Goal: Transaction & Acquisition: Subscribe to service/newsletter

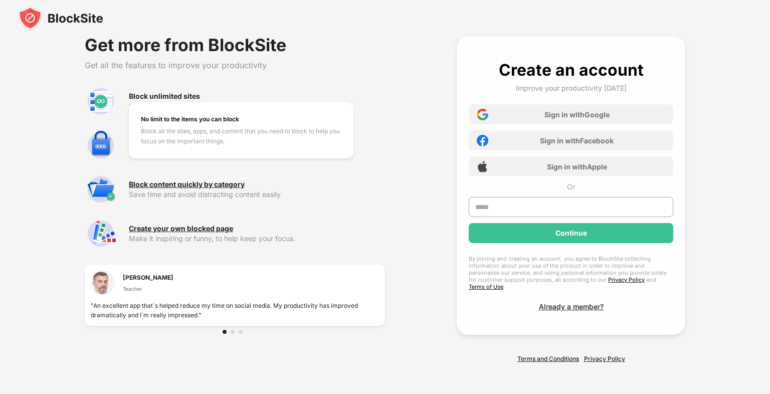
click at [165, 100] on div "Block unlimited sites" at bounding box center [164, 96] width 71 height 8
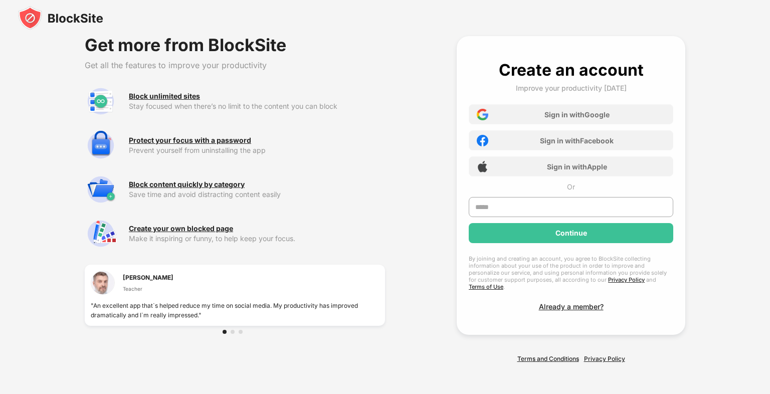
click at [168, 93] on div "Block unlimited sites Stay focused when there’s no limit to the content you can…" at bounding box center [235, 101] width 300 height 32
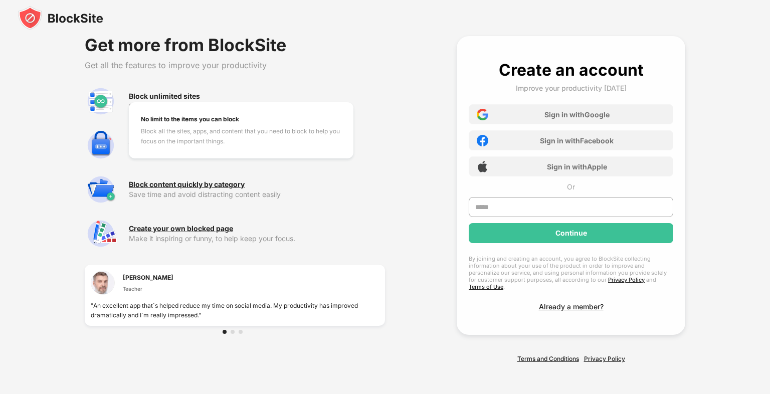
click at [163, 96] on div "Block unlimited sites" at bounding box center [164, 96] width 71 height 8
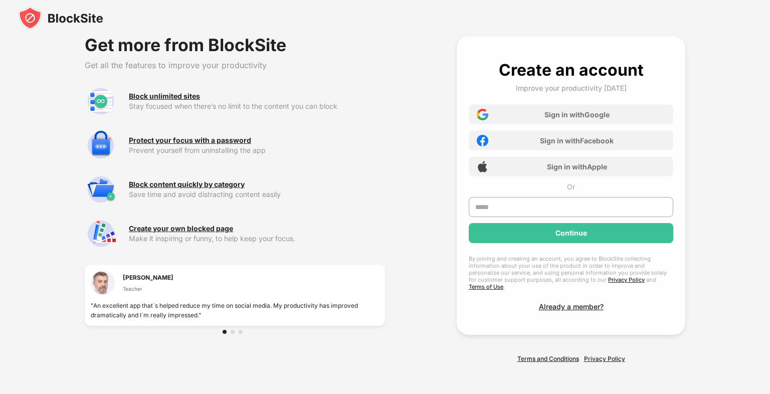
drag, startPoint x: 703, startPoint y: 29, endPoint x: 721, endPoint y: 14, distance: 24.2
click at [703, 29] on div at bounding box center [385, 18] width 770 height 36
drag, startPoint x: 531, startPoint y: 25, endPoint x: 574, endPoint y: 19, distance: 43.4
click at [531, 25] on div at bounding box center [385, 18] width 770 height 36
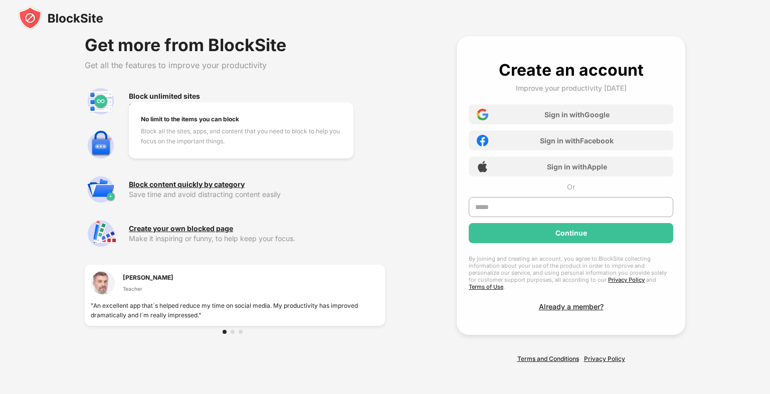
click at [179, 97] on div "Block unlimited sites" at bounding box center [164, 96] width 71 height 8
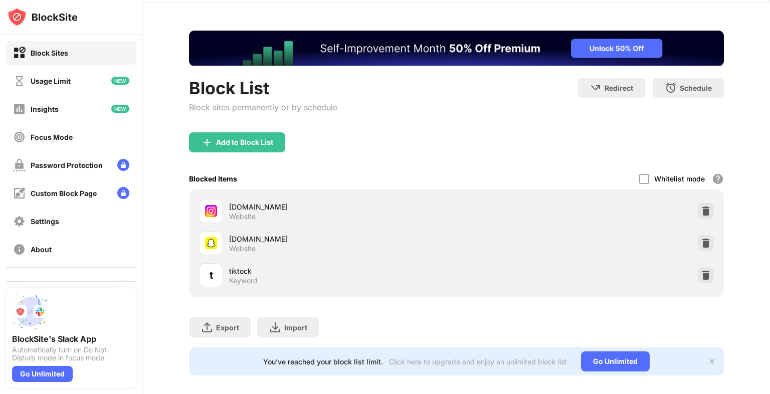
scroll to position [49, 0]
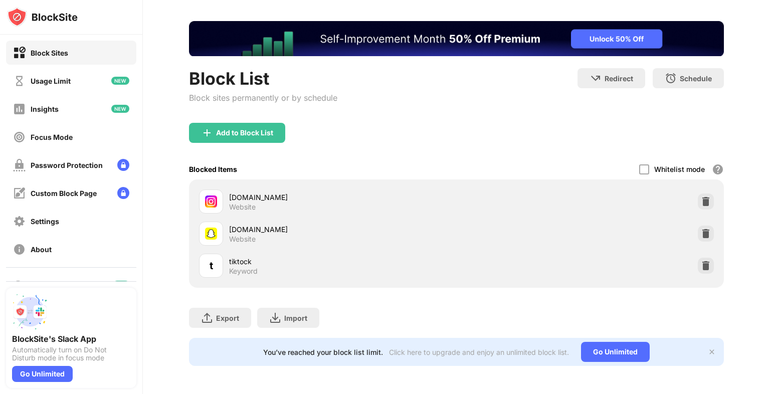
click at [242, 129] on div "Add to Block List" at bounding box center [244, 133] width 57 height 8
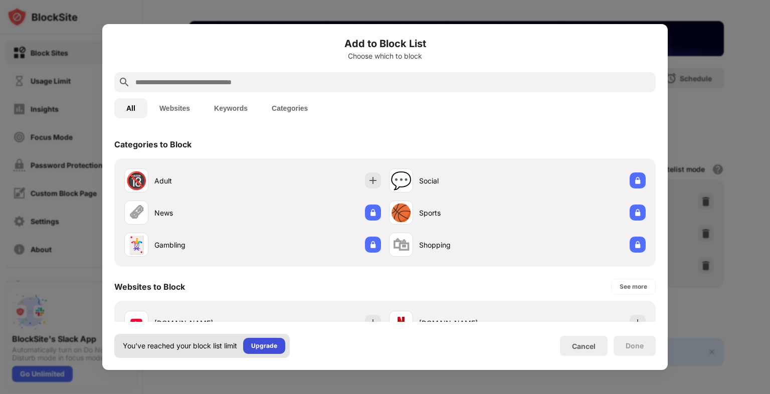
click at [252, 350] on div "Upgrade" at bounding box center [264, 346] width 26 height 10
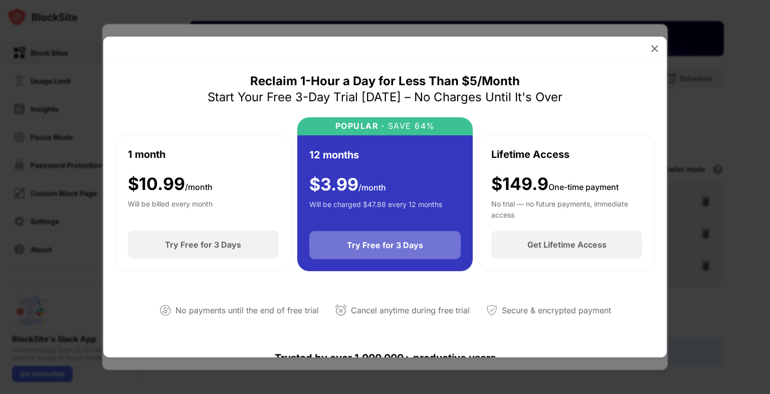
click at [361, 254] on div "Try Free for 3 Days" at bounding box center [385, 245] width 152 height 28
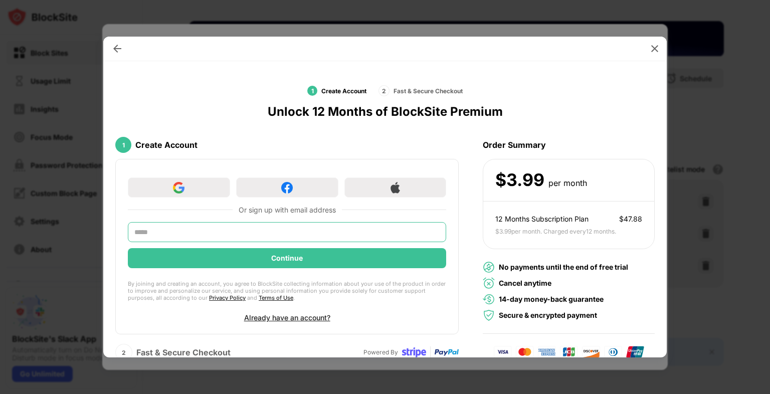
click at [170, 228] on input "text" at bounding box center [287, 232] width 318 height 20
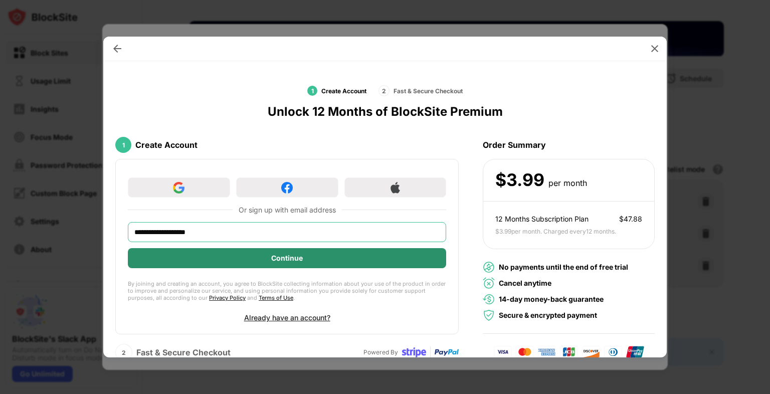
type input "**********"
click at [298, 255] on div "Continue" at bounding box center [287, 258] width 32 height 8
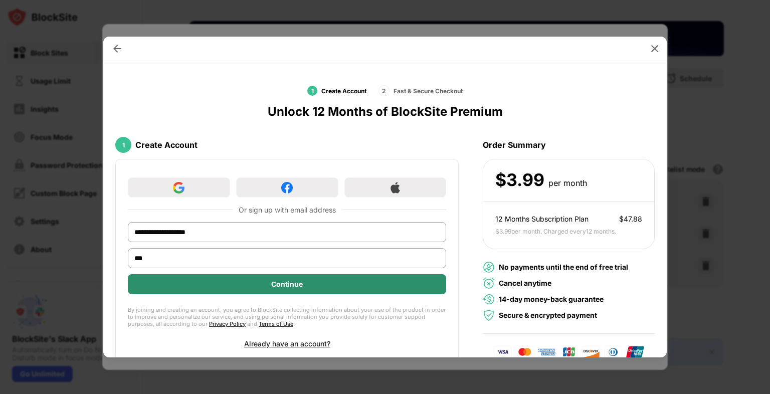
type input "***"
click at [256, 278] on div "Continue" at bounding box center [287, 284] width 318 height 20
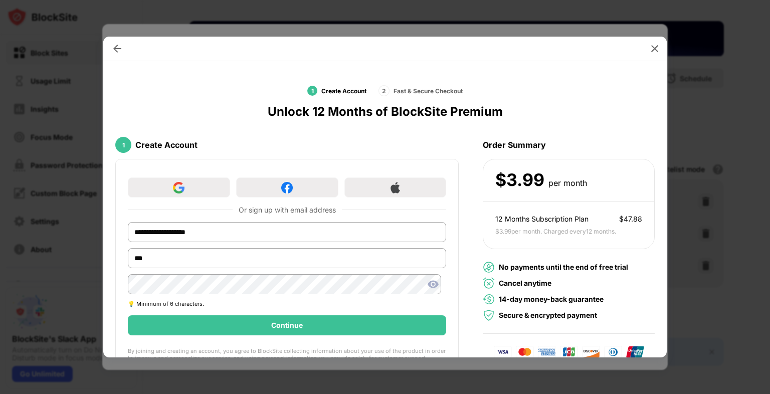
click at [428, 284] on img at bounding box center [433, 284] width 12 height 12
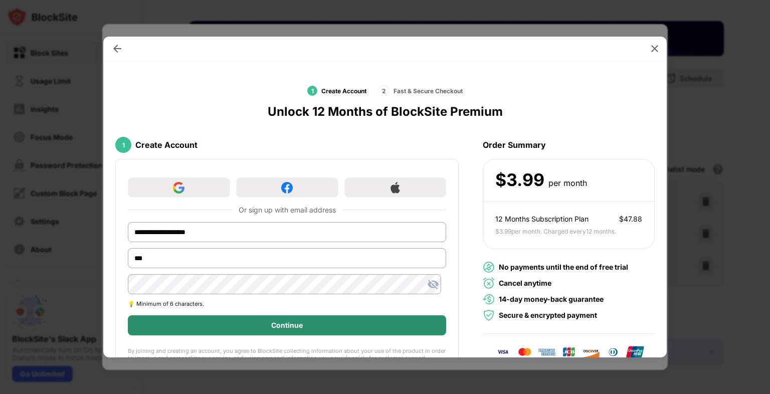
click at [233, 327] on div "Continue" at bounding box center [287, 325] width 318 height 20
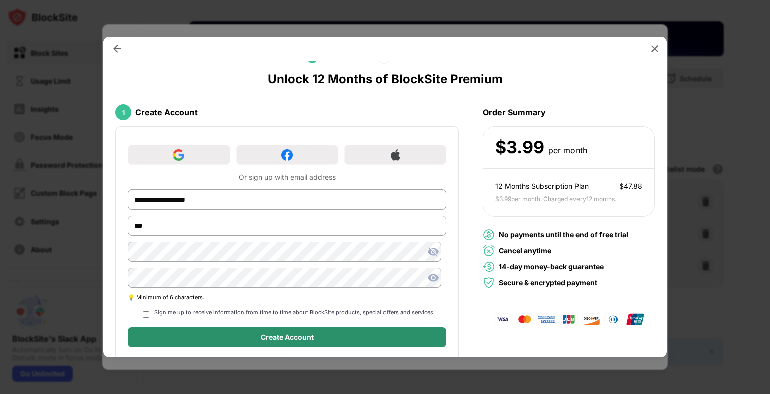
scroll to position [50, 0]
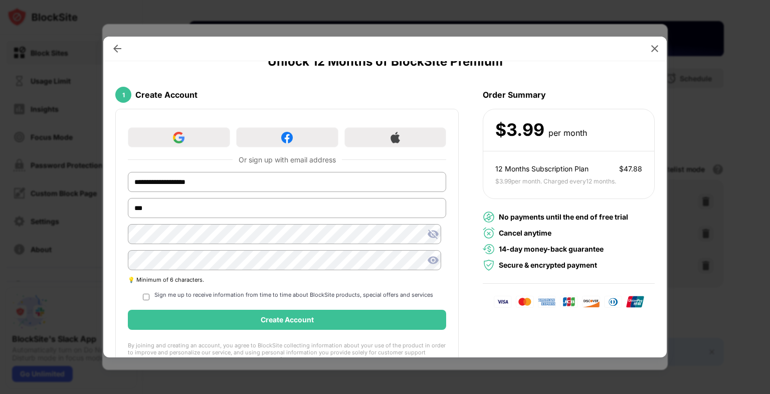
click at [429, 260] on img at bounding box center [433, 260] width 12 height 12
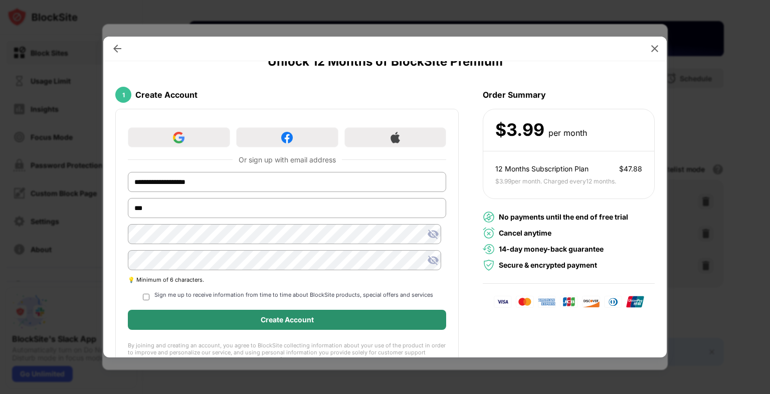
click at [263, 319] on div "Create Account" at bounding box center [287, 320] width 53 height 8
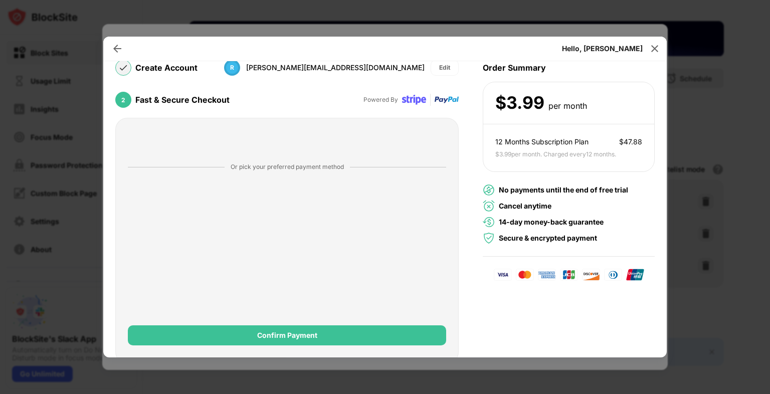
scroll to position [84, 0]
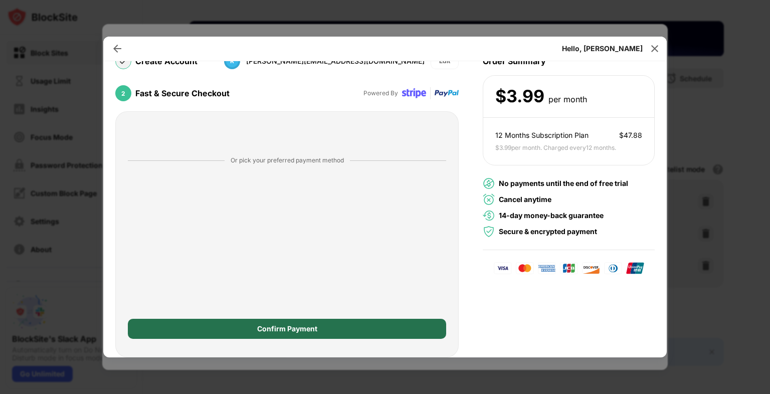
click at [350, 335] on div "Confirm Payment" at bounding box center [287, 329] width 318 height 20
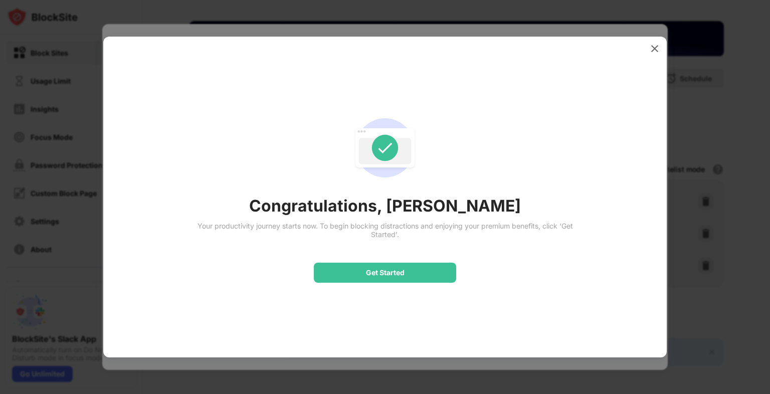
scroll to position [0, 0]
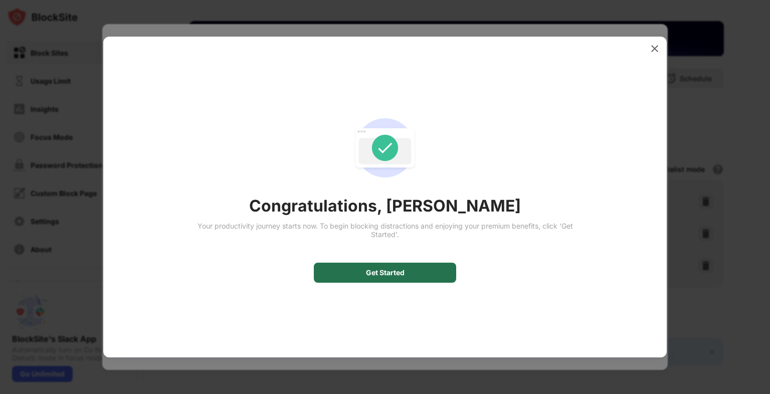
click at [403, 278] on div "Get Started" at bounding box center [385, 273] width 142 height 20
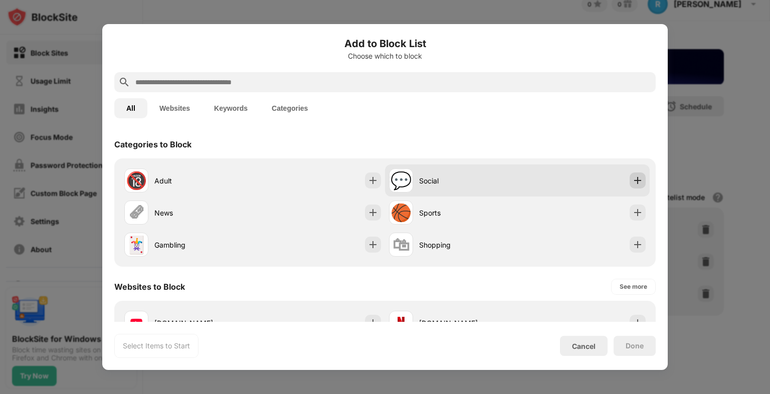
click at [636, 177] on div at bounding box center [637, 180] width 16 height 16
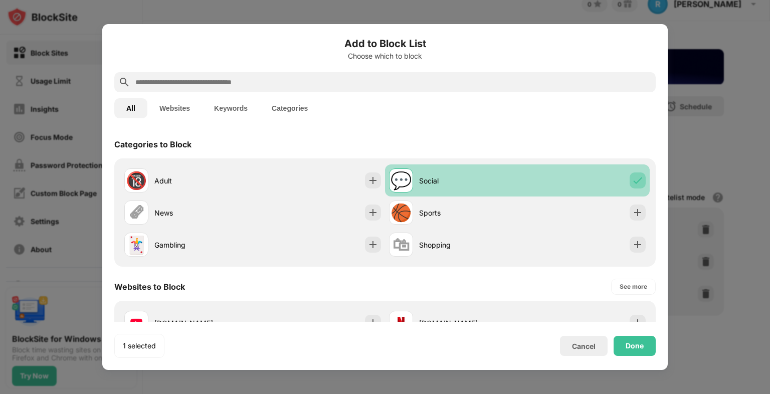
click at [633, 181] on img at bounding box center [637, 180] width 10 height 10
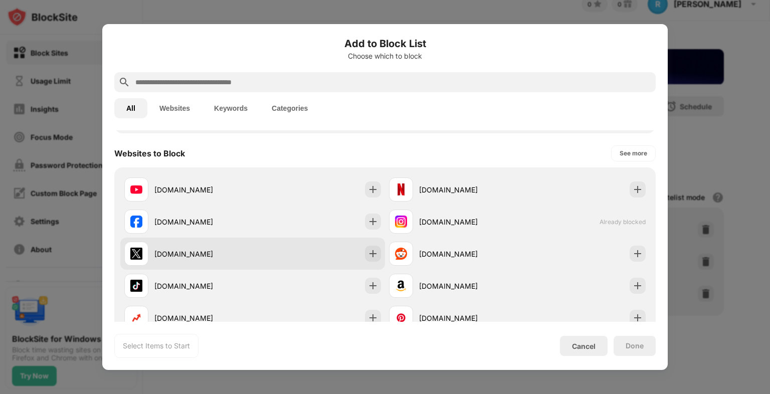
scroll to position [150, 0]
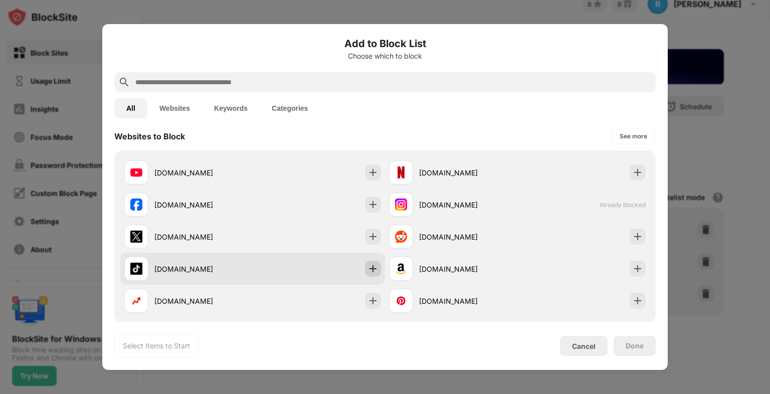
click at [368, 271] on img at bounding box center [373, 269] width 10 height 10
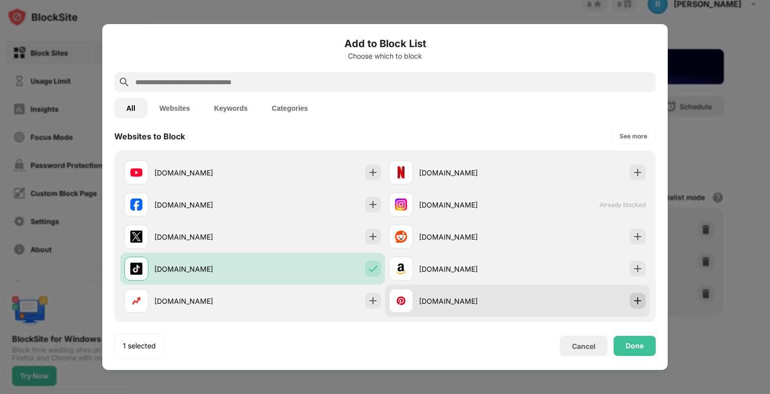
click at [632, 298] on img at bounding box center [637, 301] width 10 height 10
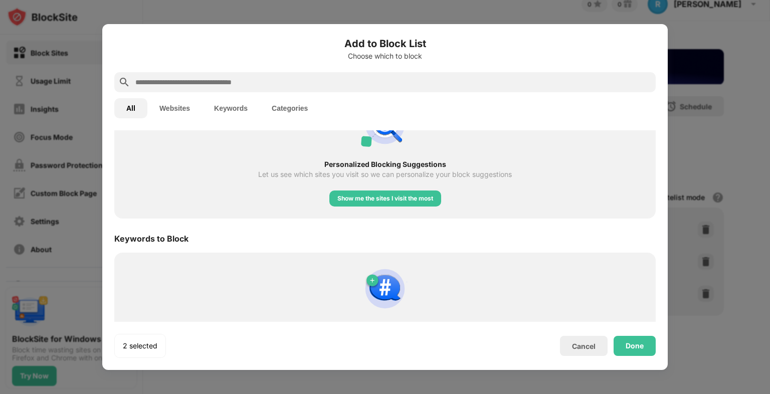
scroll to position [352, 0]
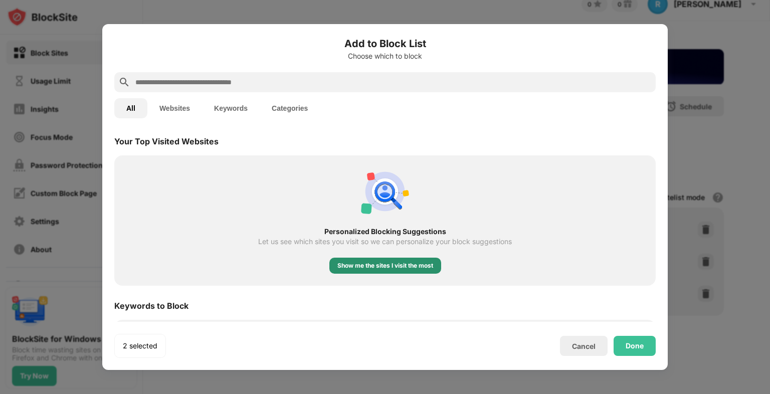
click at [352, 265] on div "Show me the sites I visit the most" at bounding box center [385, 266] width 96 height 10
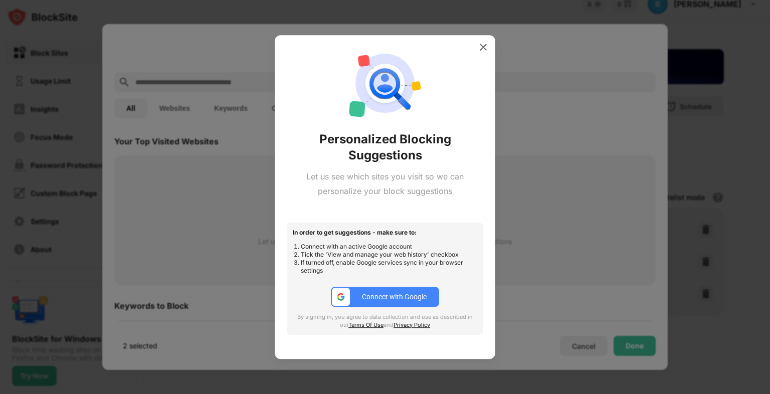
click at [195, 203] on div at bounding box center [385, 197] width 770 height 394
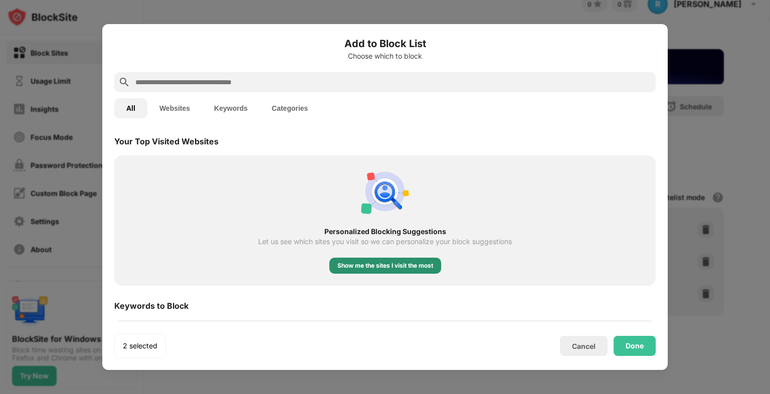
click at [395, 263] on div "Show me the sites I visit the most" at bounding box center [385, 266] width 96 height 10
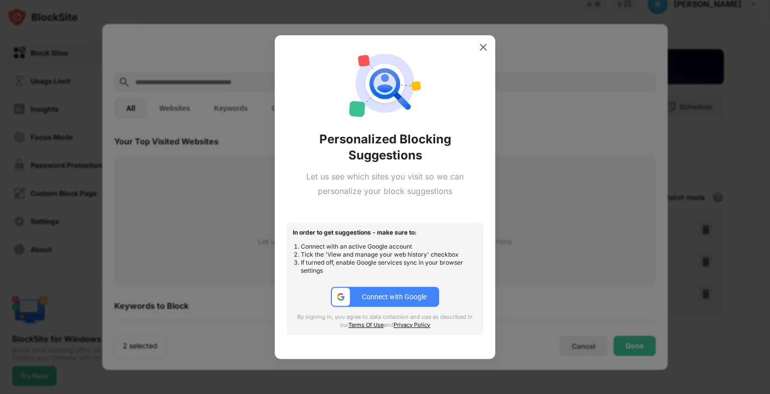
click at [380, 296] on div "Connect with Google" at bounding box center [394, 297] width 65 height 8
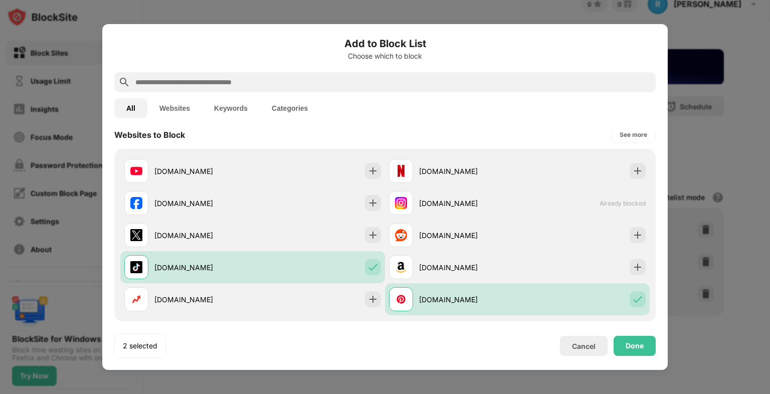
scroll to position [151, 0]
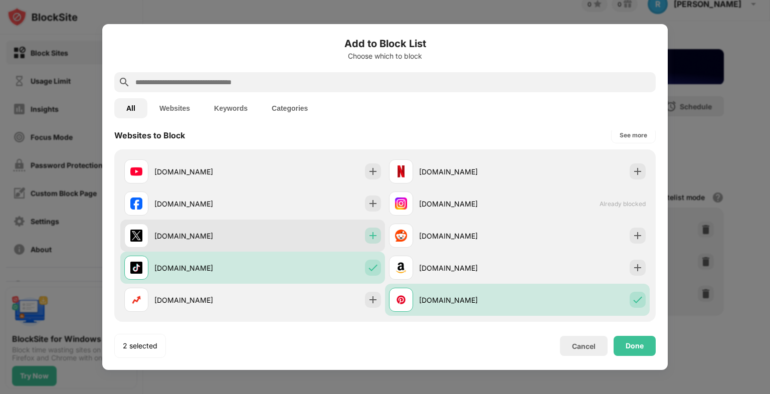
click at [368, 239] on img at bounding box center [373, 236] width 10 height 10
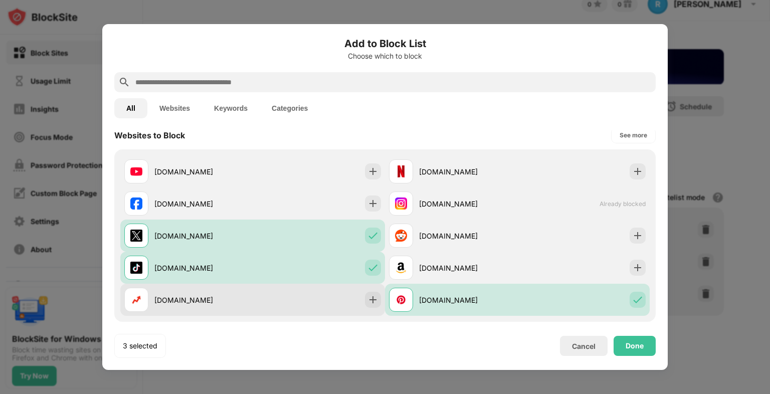
scroll to position [201, 0]
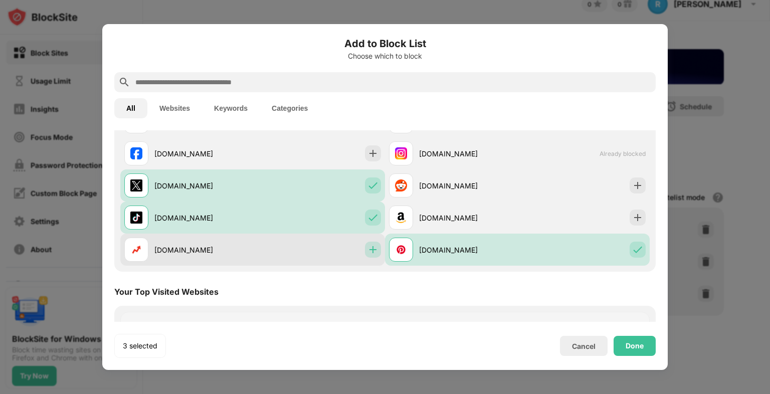
click at [368, 251] on img at bounding box center [373, 250] width 10 height 10
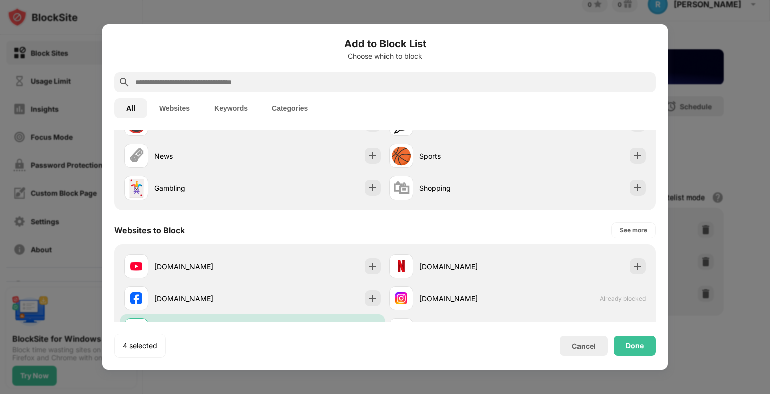
scroll to position [0, 0]
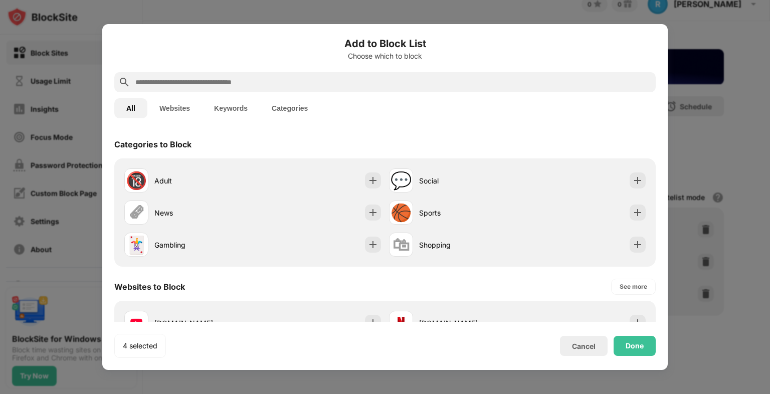
click at [254, 82] on input "text" at bounding box center [392, 82] width 517 height 12
paste input "**********"
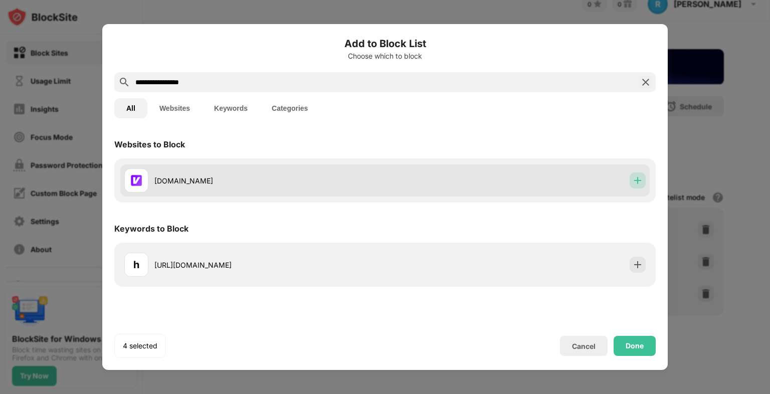
click at [643, 176] on div at bounding box center [637, 180] width 16 height 16
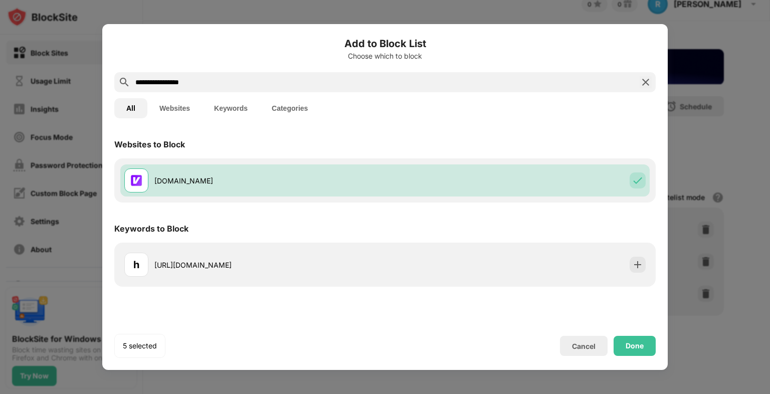
drag, startPoint x: 218, startPoint y: 81, endPoint x: -4, endPoint y: 83, distance: 222.0
click at [0, 83] on html "**********" at bounding box center [385, 197] width 770 height 394
paste input "**********"
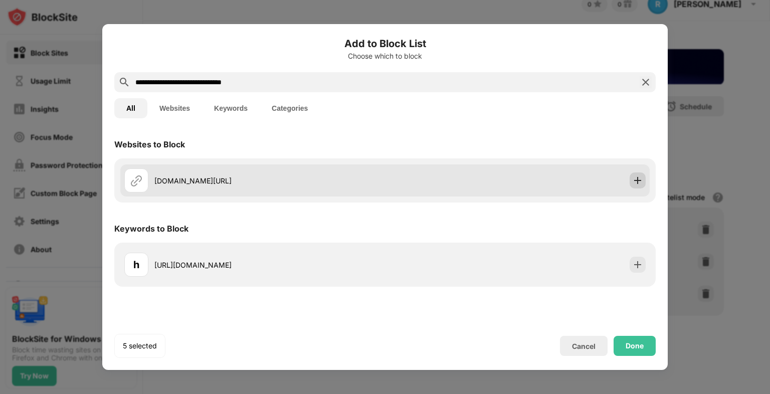
click at [627, 178] on div "krunker.io/?game=SYD:5yrpb" at bounding box center [384, 180] width 529 height 32
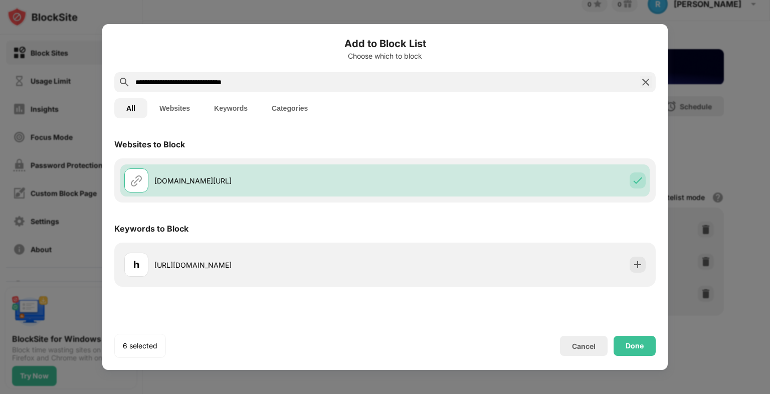
click at [0, 100] on html "**********" at bounding box center [385, 197] width 770 height 394
drag, startPoint x: 253, startPoint y: 79, endPoint x: 43, endPoint y: 76, distance: 210.0
click at [26, 393] on div "**********" at bounding box center [385, 394] width 770 height 0
paste input "**********"
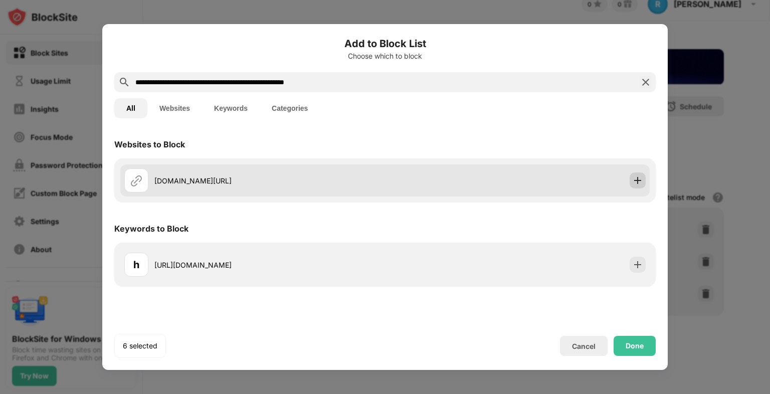
click at [641, 185] on div at bounding box center [637, 180] width 16 height 16
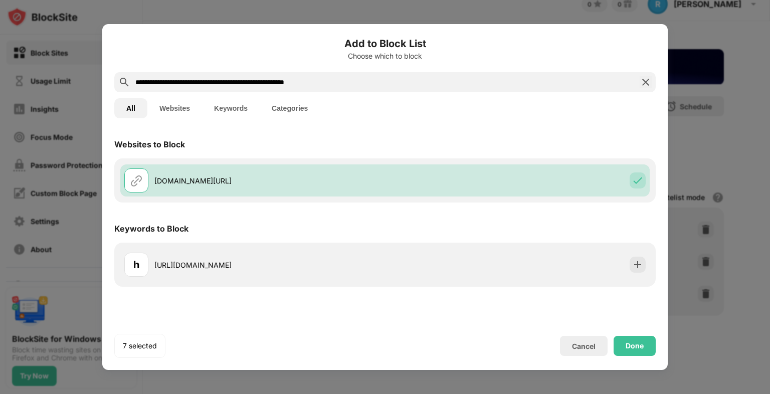
drag, startPoint x: 328, startPoint y: 80, endPoint x: -4, endPoint y: 84, distance: 332.3
click at [0, 84] on html "**********" at bounding box center [385, 197] width 770 height 394
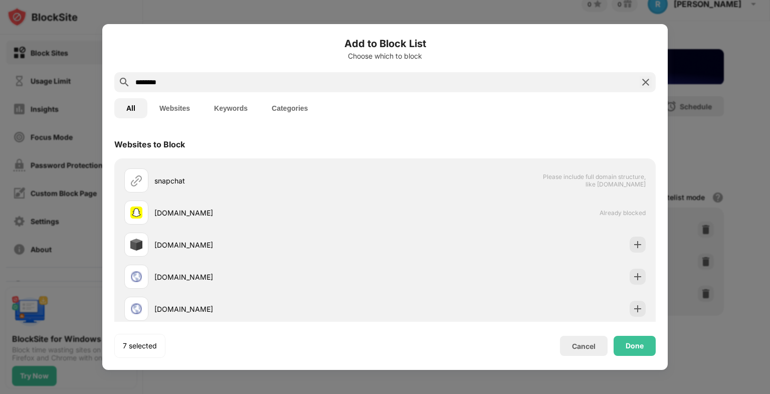
drag, startPoint x: 145, startPoint y: 88, endPoint x: 26, endPoint y: 95, distance: 119.5
click at [15, 393] on div "Add to Block List Choose which to block ******** All Websites Keywords Categori…" at bounding box center [385, 394] width 770 height 0
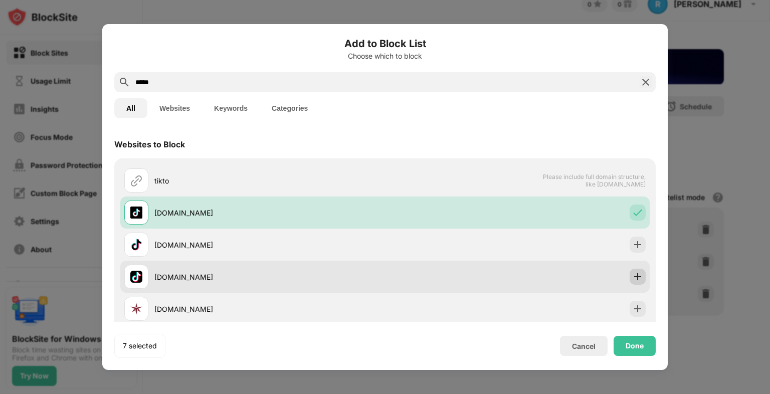
type input "*****"
click at [632, 277] on img at bounding box center [637, 277] width 10 height 10
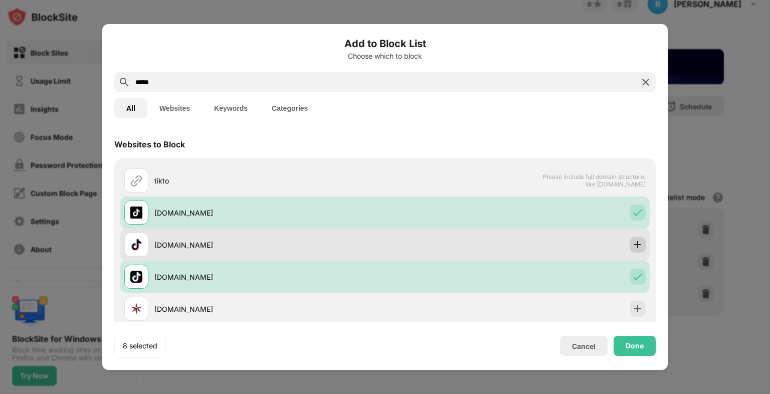
click at [632, 248] on img at bounding box center [637, 245] width 10 height 10
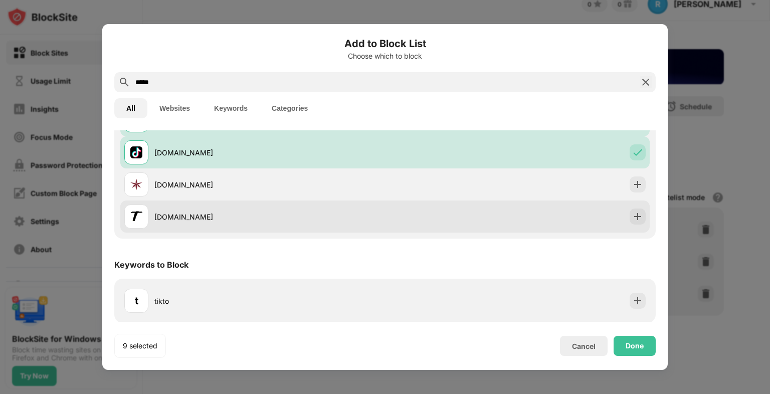
scroll to position [125, 0]
click at [629, 209] on div at bounding box center [637, 215] width 16 height 16
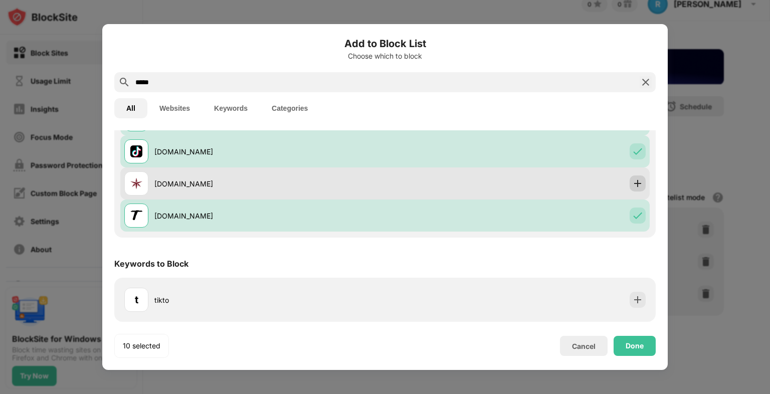
click at [632, 183] on img at bounding box center [637, 183] width 10 height 10
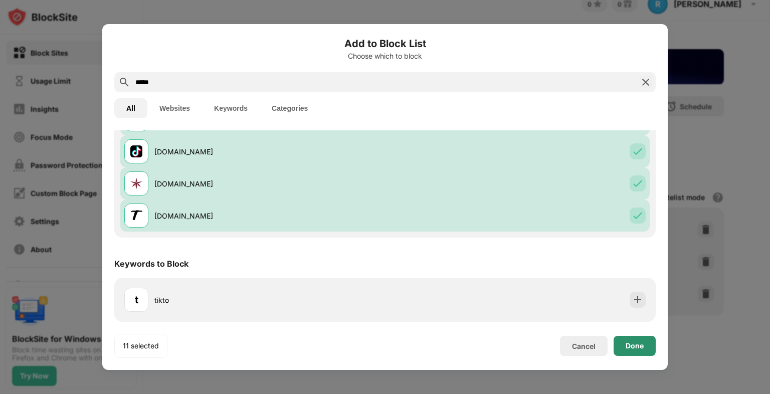
click at [640, 345] on div "Done" at bounding box center [634, 346] width 18 height 8
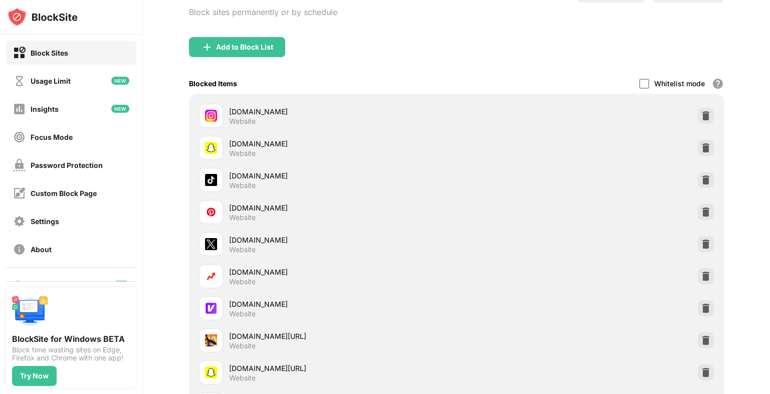
scroll to position [374, 0]
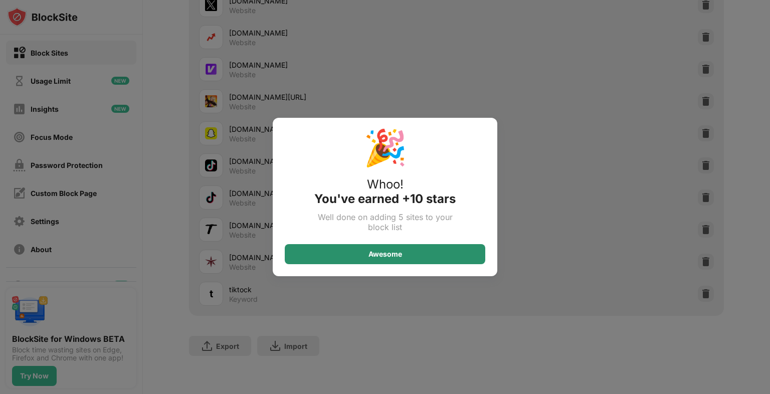
click at [457, 261] on div "Awesome" at bounding box center [385, 254] width 200 height 20
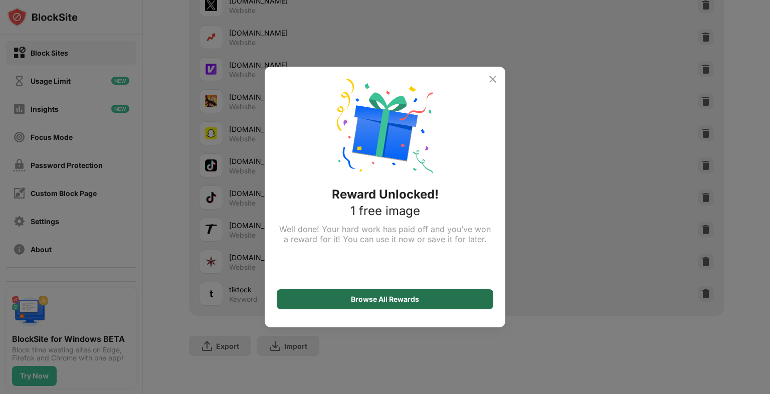
click at [431, 301] on div "Browse All Rewards" at bounding box center [385, 299] width 216 height 20
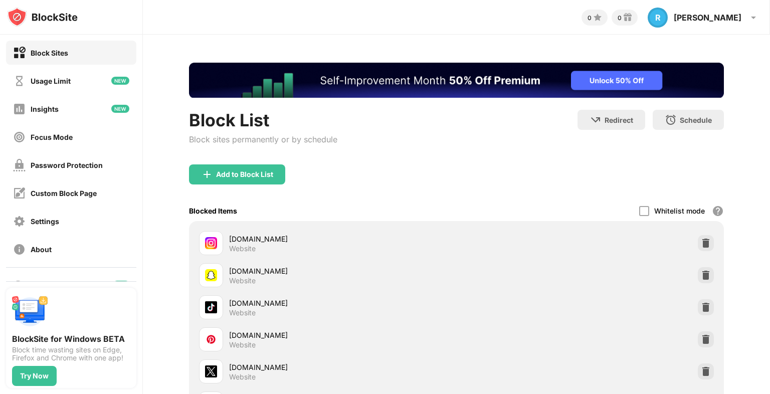
scroll to position [0, 0]
